Goal: Information Seeking & Learning: Learn about a topic

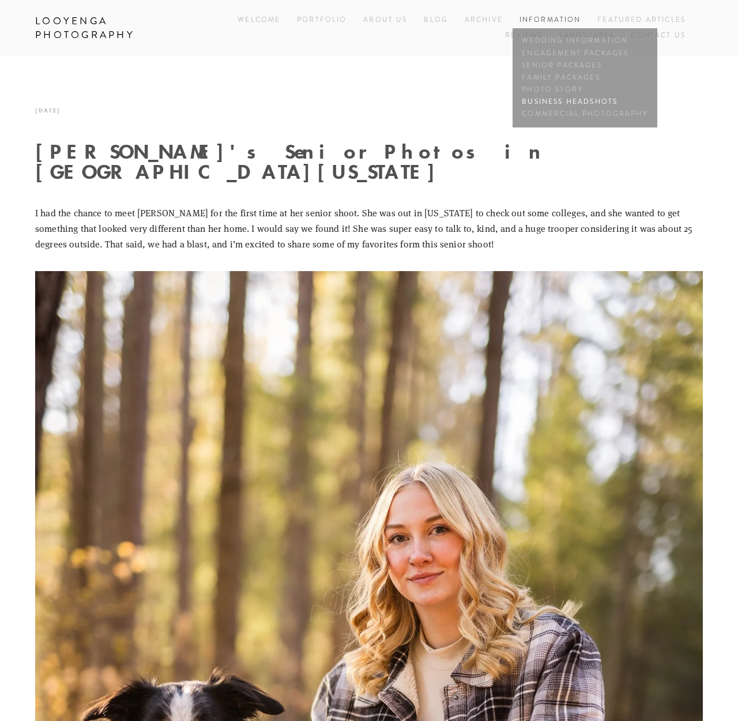
click at [558, 99] on link "Business Headshots" at bounding box center [585, 102] width 131 height 12
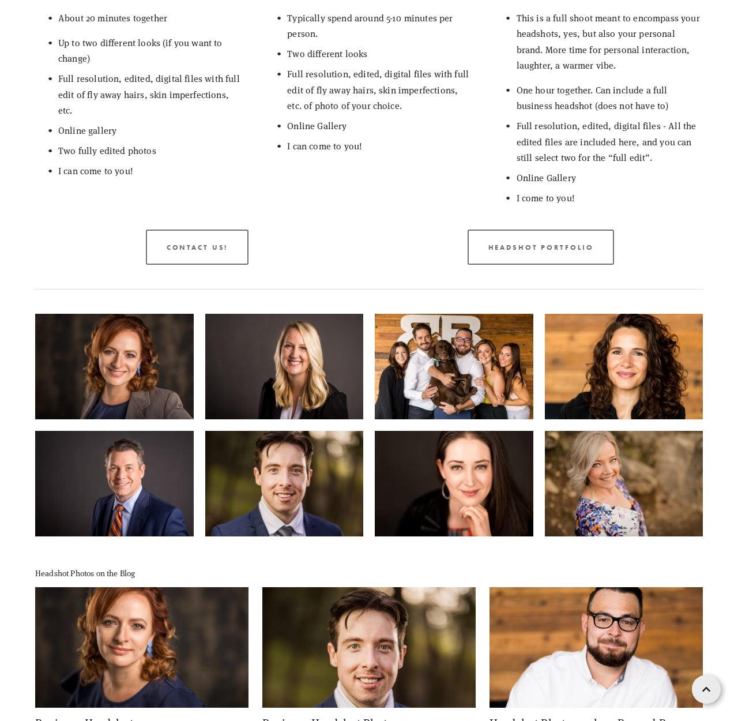
scroll to position [991, 0]
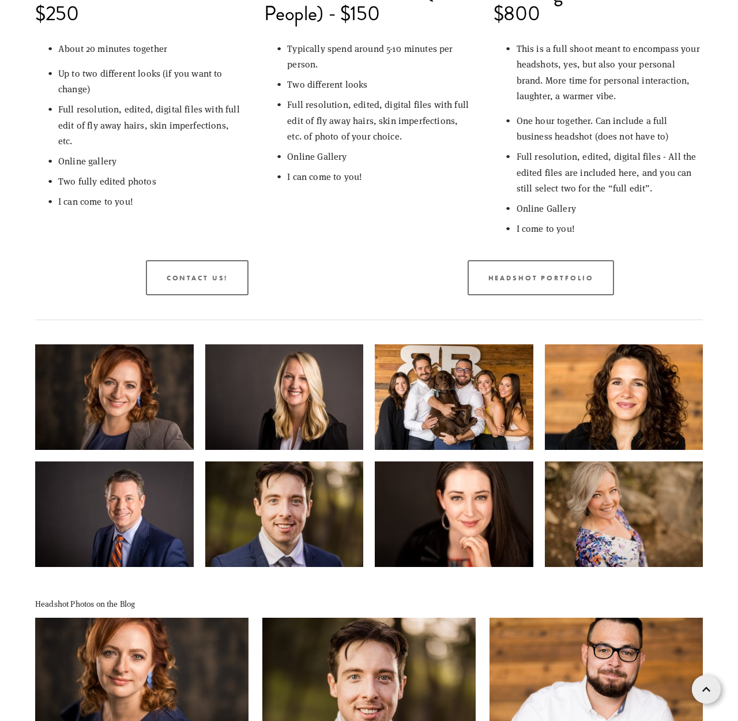
click at [236, 374] on img at bounding box center [284, 397] width 159 height 106
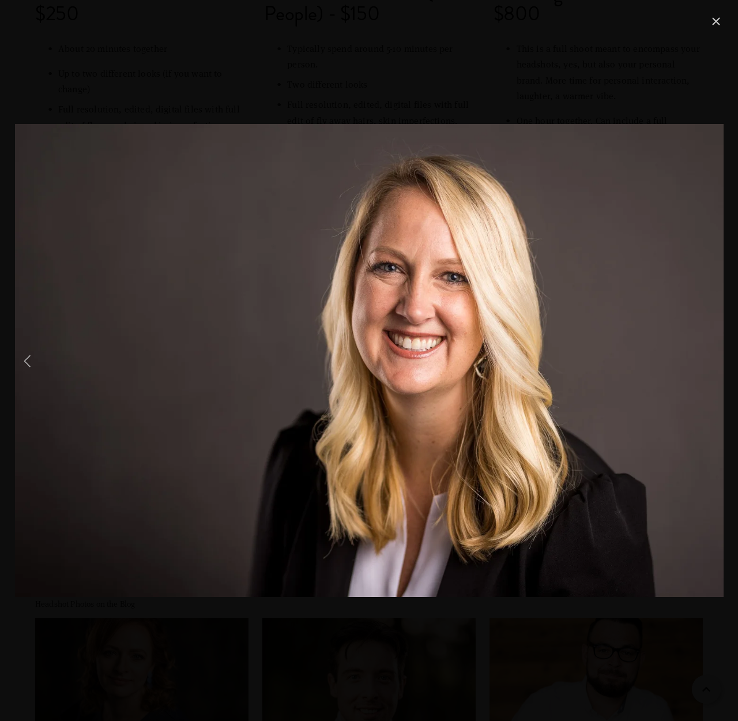
click at [325, 647] on div "Gallery" at bounding box center [369, 360] width 709 height 692
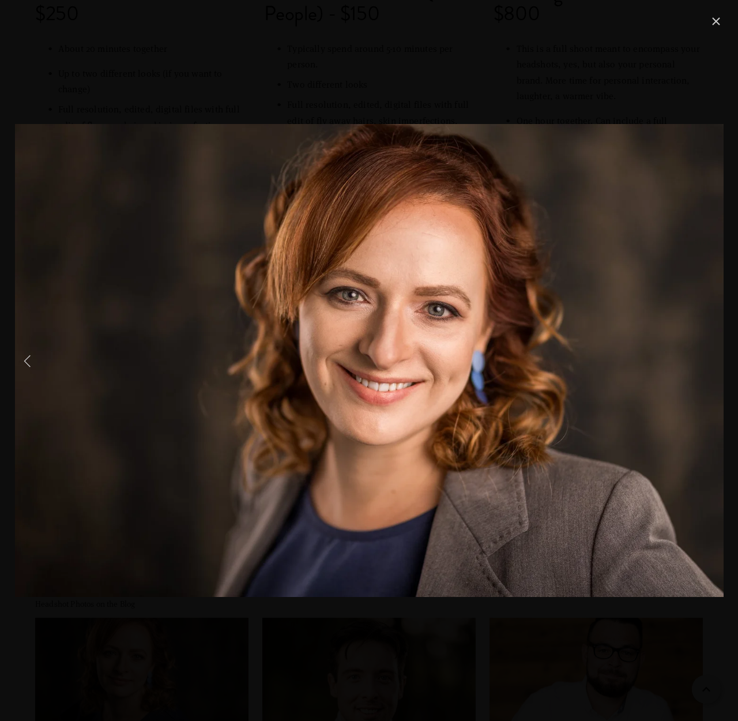
click at [29, 363] on link "Previous Item" at bounding box center [27, 360] width 25 height 25
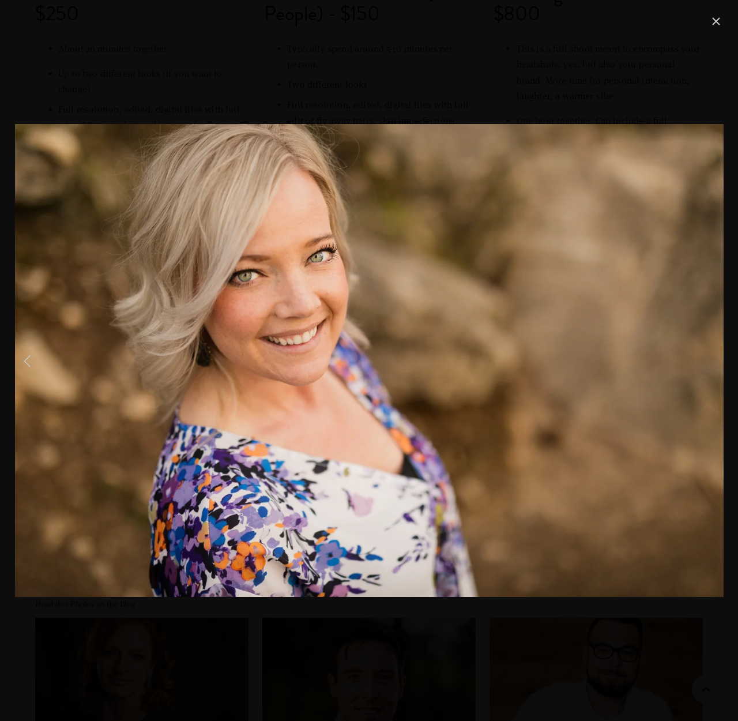
click at [29, 363] on link "Previous Item" at bounding box center [27, 360] width 25 height 25
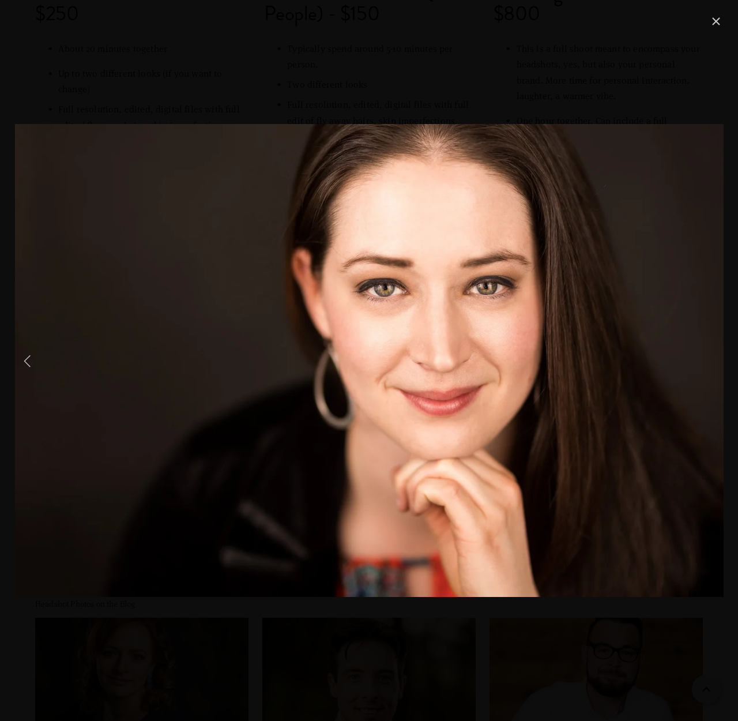
click at [29, 363] on link "Previous Item" at bounding box center [27, 360] width 25 height 25
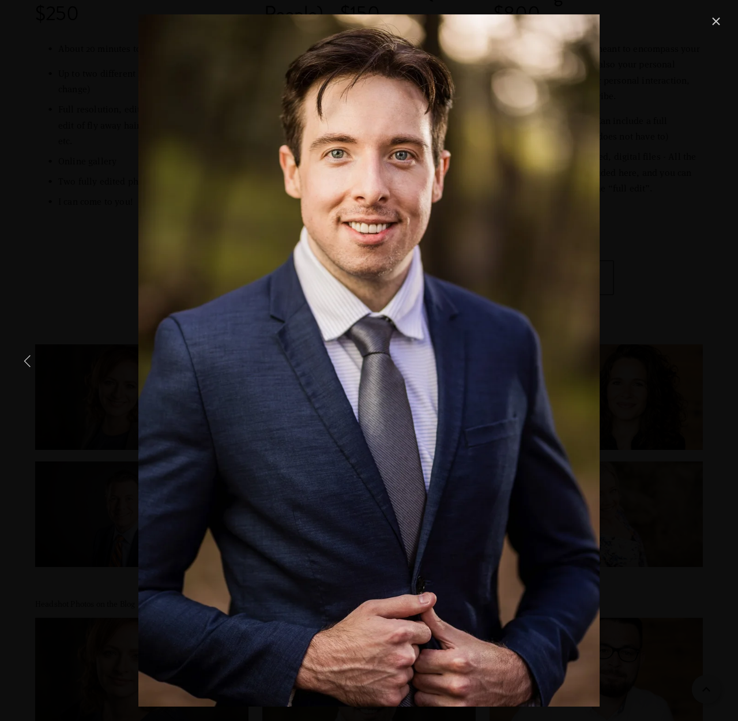
click at [29, 363] on link "Previous Item" at bounding box center [27, 360] width 25 height 25
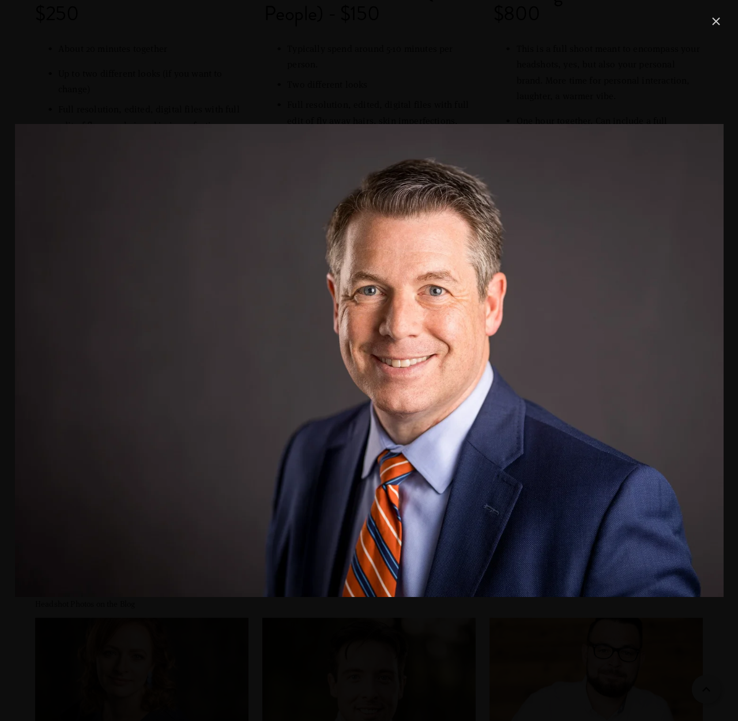
click at [717, 19] on link "Close" at bounding box center [716, 21] width 14 height 14
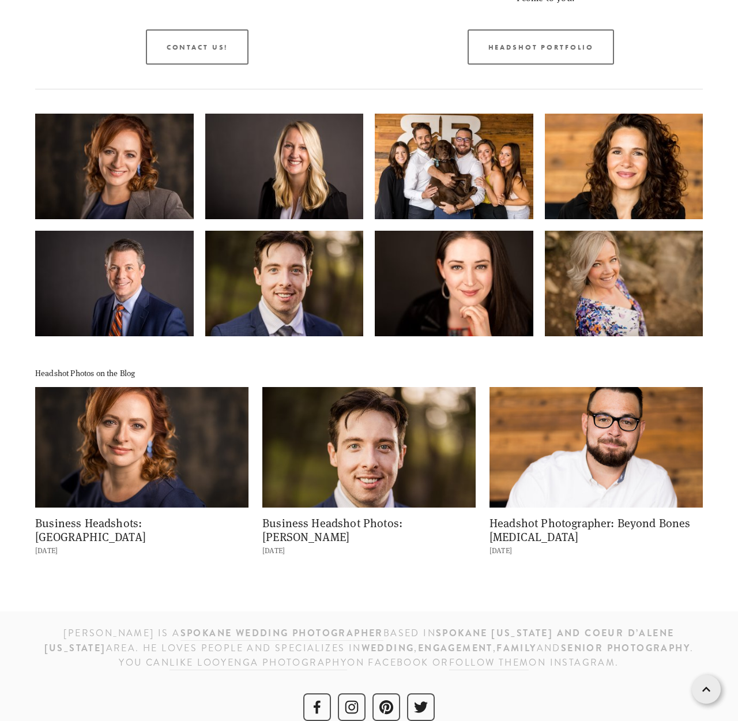
scroll to position [1221, 0]
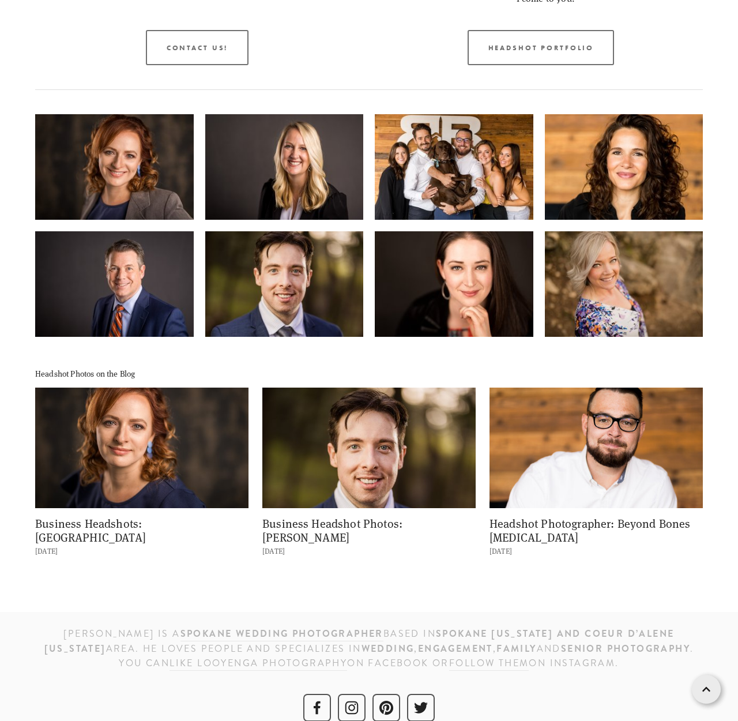
click at [191, 454] on img at bounding box center [141, 448] width 213 height 142
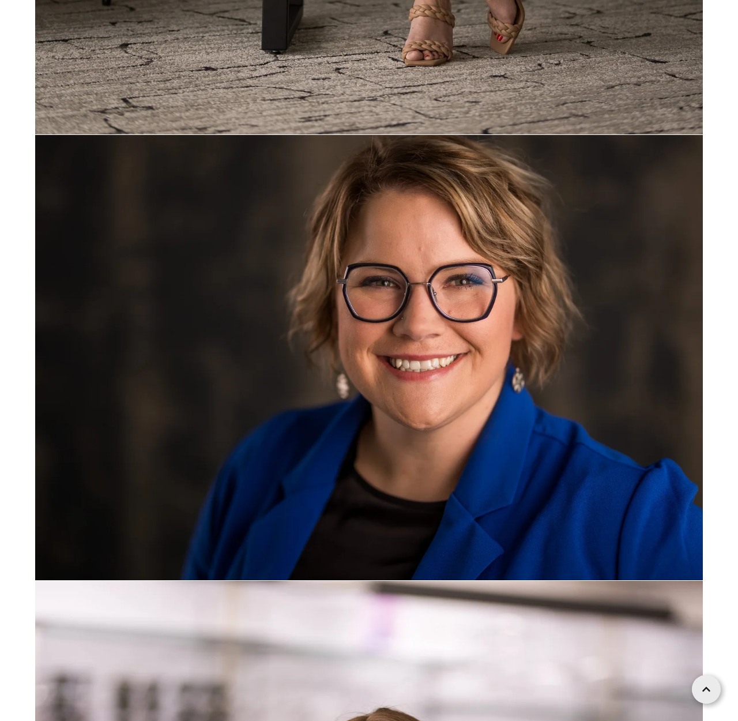
scroll to position [5244, 0]
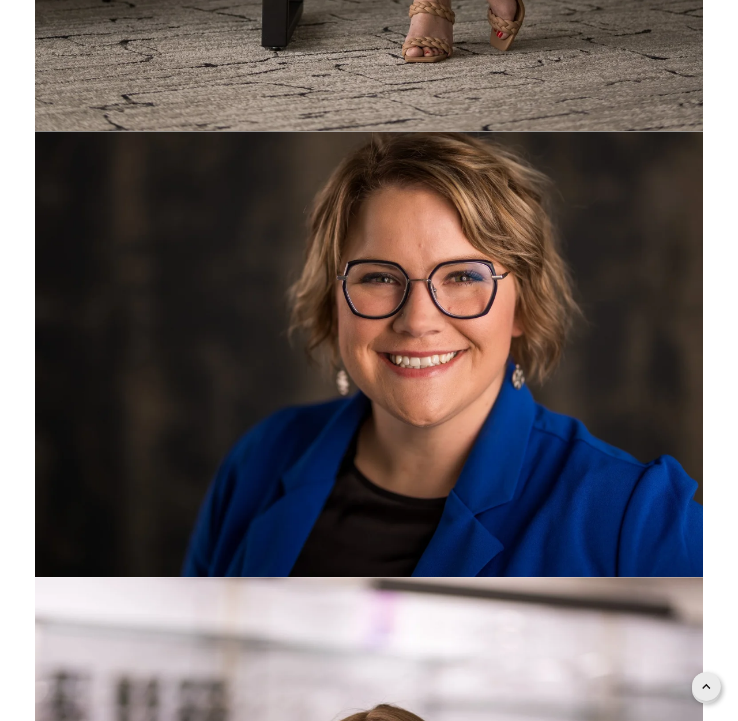
click at [704, 689] on icon at bounding box center [706, 686] width 8 height 29
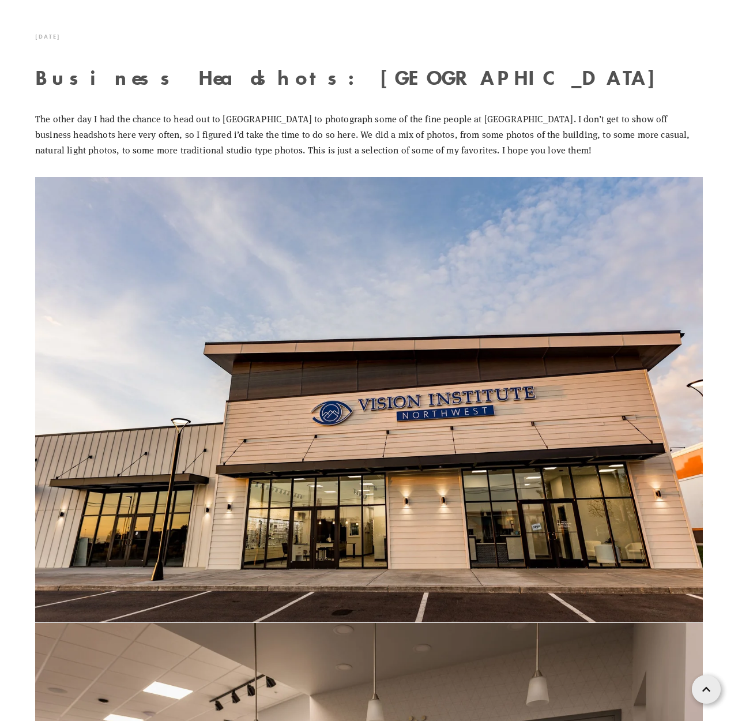
scroll to position [0, 0]
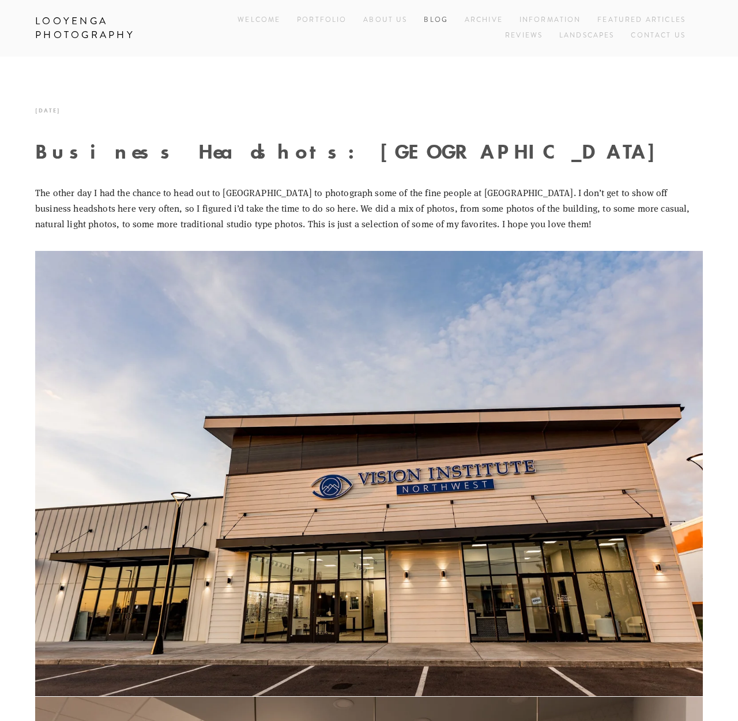
click at [443, 21] on link "Blog" at bounding box center [436, 21] width 24 height 16
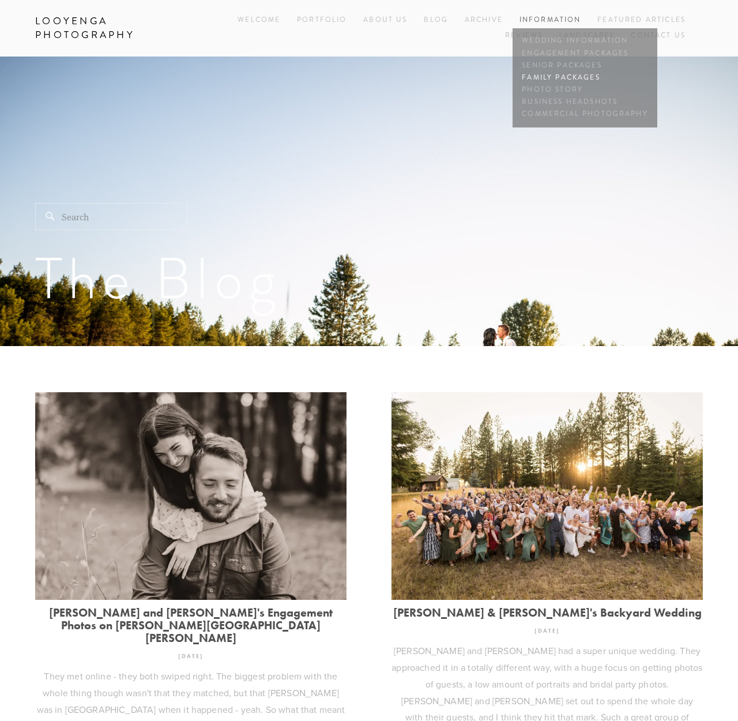
click at [535, 77] on link "Family Packages" at bounding box center [585, 78] width 131 height 12
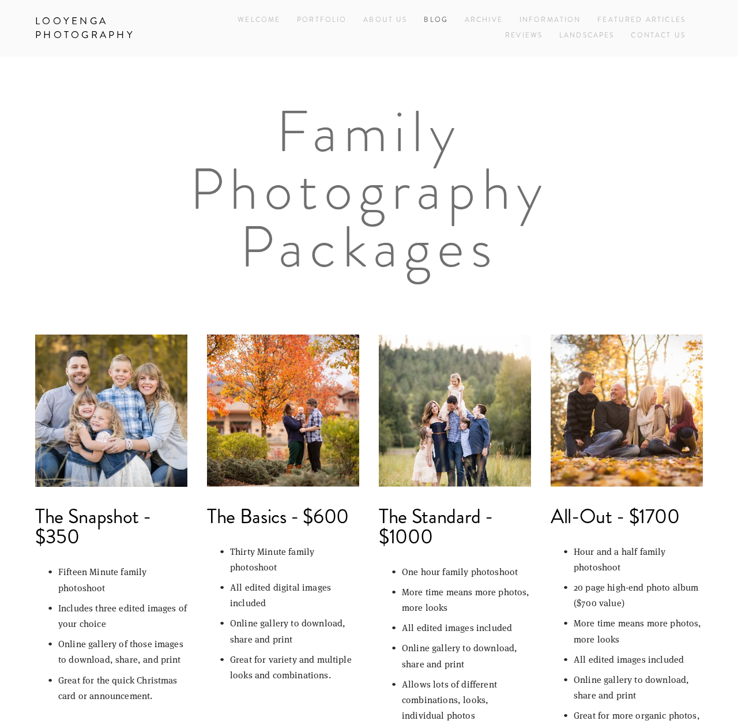
click at [426, 24] on link "Blog" at bounding box center [436, 21] width 24 height 16
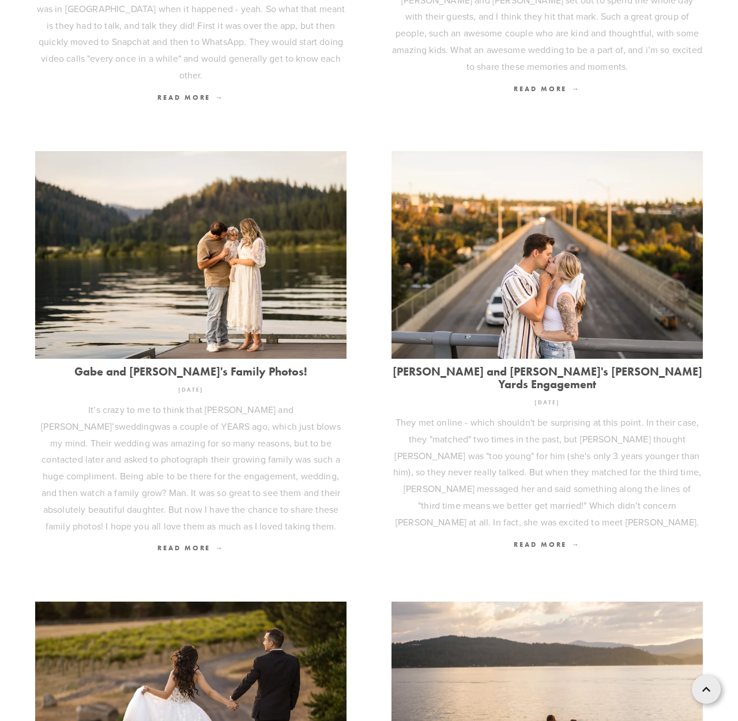
click at [225, 365] on link "Gabe and [PERSON_NAME]'s Family Photos!" at bounding box center [190, 371] width 311 height 13
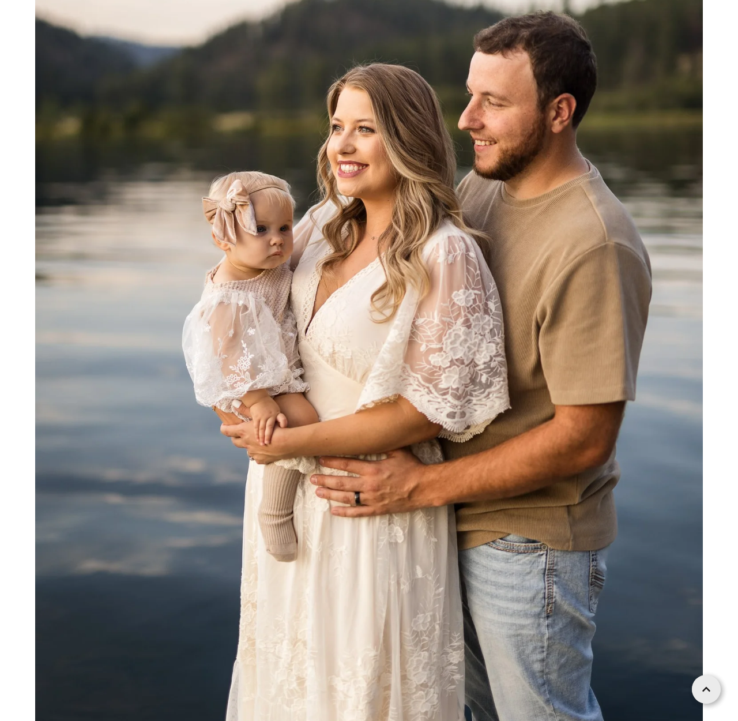
scroll to position [14034, 0]
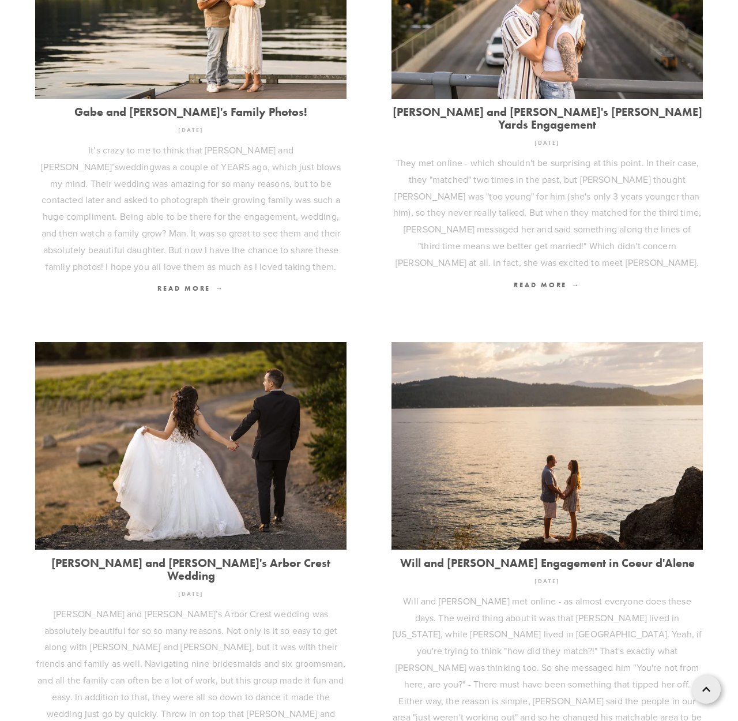
scroll to position [1044, 0]
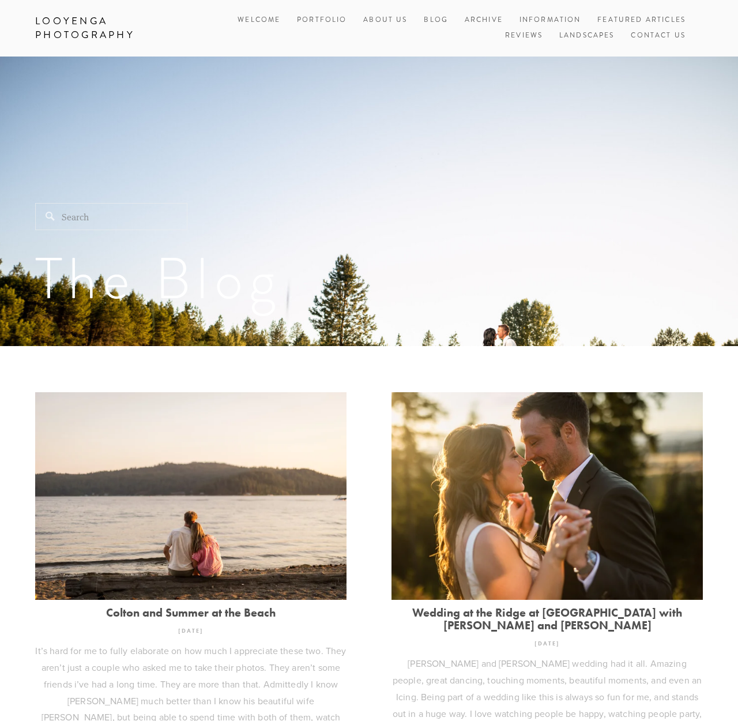
click at [234, 608] on link "Colton and Summer at the Beach" at bounding box center [190, 612] width 311 height 13
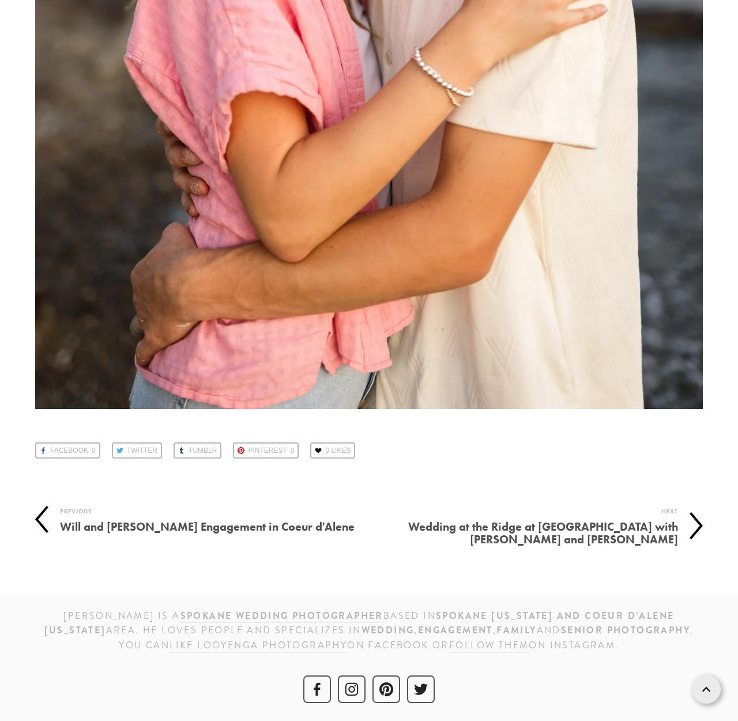
scroll to position [7097, 0]
